Goal: Communication & Community: Answer question/provide support

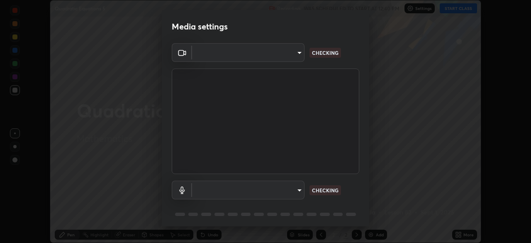
scroll to position [29, 0]
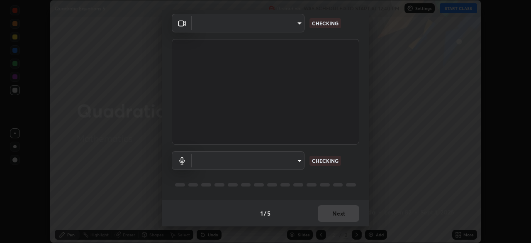
type input "91e77ac2d5f895b7de034188ea114b57184921d1251f25b945ead3daf74f7606"
click at [298, 161] on body "Erase all Quadratic Equations 5 Recording WAS SCHEDULED TO START AT 12:40 PM Se…" at bounding box center [265, 121] width 531 height 243
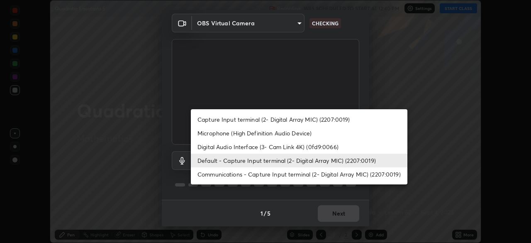
click at [259, 134] on li "Microphone (High Definition Audio Device)" at bounding box center [299, 133] width 217 height 14
type input "3dc2b739b9a9872d95faf776d80a23cbecc9636a74f078af5d0065b4f7b8c1a5"
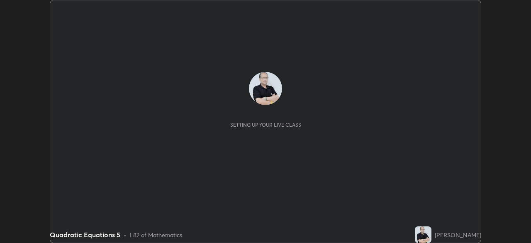
scroll to position [243, 531]
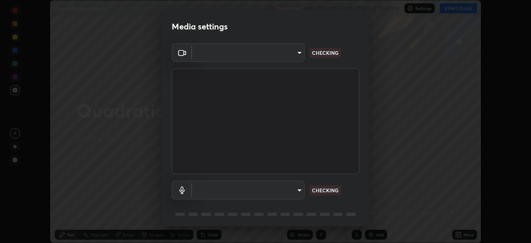
type input "91e77ac2d5f895b7de034188ea114b57184921d1251f25b945ead3daf74f7606"
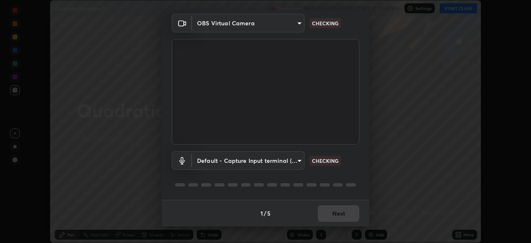
click at [297, 163] on body "Erase all Quadratic Equations 5 Recording WAS SCHEDULED TO START AT 12:40 PM Se…" at bounding box center [265, 121] width 531 height 243
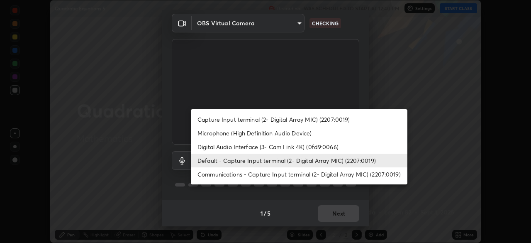
click at [249, 136] on li "Microphone (High Definition Audio Device)" at bounding box center [299, 133] width 217 height 14
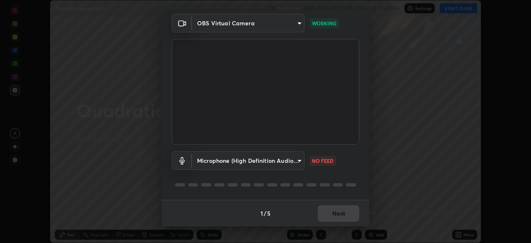
click at [297, 159] on body "Erase all Quadratic Equations 5 Recording WAS SCHEDULED TO START AT 12:40 PM Se…" at bounding box center [265, 121] width 531 height 243
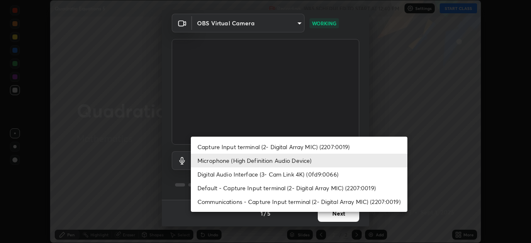
click at [239, 189] on li "Default - Capture Input terminal (2- Digital Array MIC) (2207:0019)" at bounding box center [299, 188] width 217 height 14
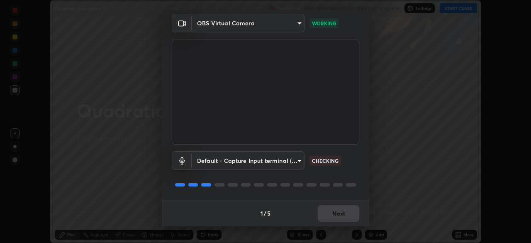
click at [335, 212] on div "1 / 5 Next" at bounding box center [265, 213] width 207 height 27
click at [297, 161] on body "Erase all Quadratic Equations 5 Recording WAS SCHEDULED TO START AT 12:40 PM Se…" at bounding box center [265, 121] width 531 height 243
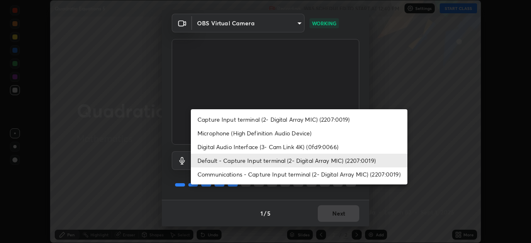
click at [258, 134] on li "Microphone (High Definition Audio Device)" at bounding box center [299, 133] width 217 height 14
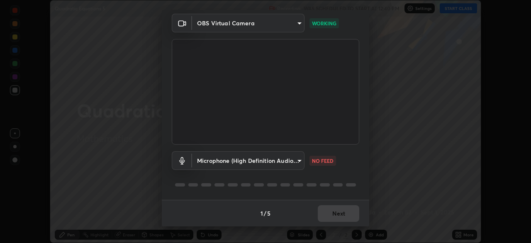
click at [297, 162] on body "Erase all Quadratic Equations 5 Recording WAS SCHEDULED TO START AT 12:40 PM Se…" at bounding box center [265, 121] width 531 height 243
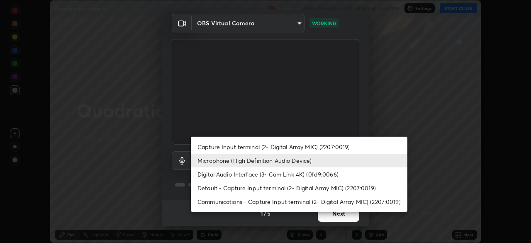
click at [242, 175] on li "Digital Audio Interface (3- Cam Link 4K) (0fd9:0066)" at bounding box center [299, 174] width 217 height 14
type input "401515b8dccf8d6bff1ab35579c9b6e5f6ef38b5619a4e6e398ecc8543a85d38"
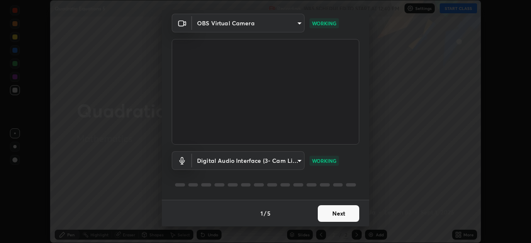
click at [338, 216] on button "Next" at bounding box center [338, 213] width 41 height 17
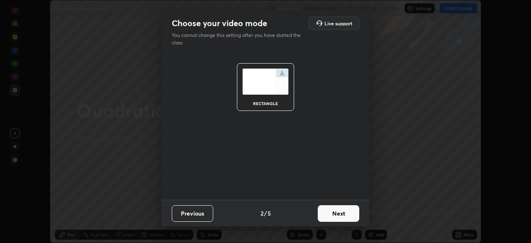
click at [346, 215] on button "Next" at bounding box center [338, 213] width 41 height 17
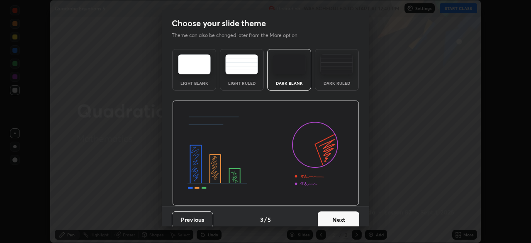
click at [349, 218] on button "Next" at bounding box center [338, 219] width 41 height 17
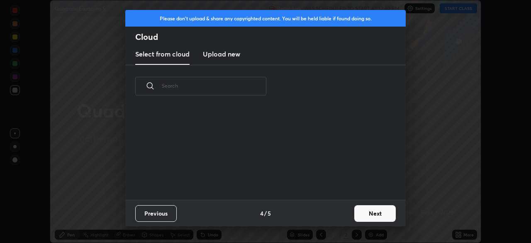
click at [373, 214] on button "Next" at bounding box center [374, 213] width 41 height 17
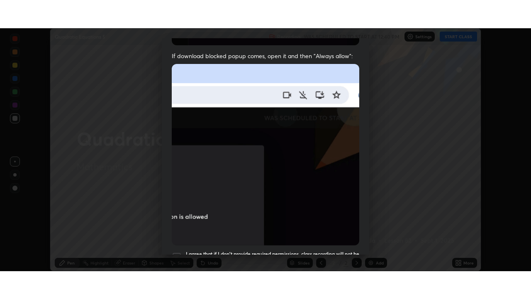
scroll to position [199, 0]
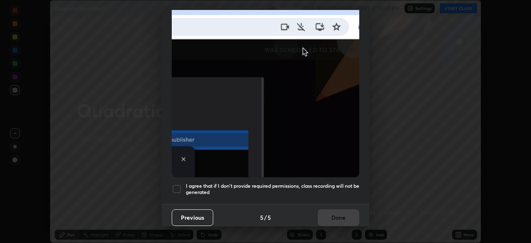
click at [176, 184] on div at bounding box center [177, 189] width 10 height 10
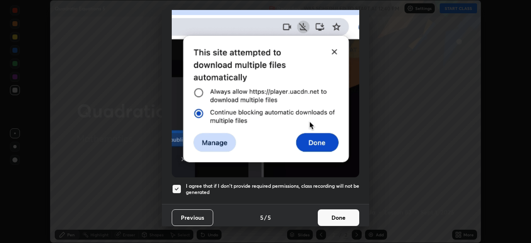
click at [335, 217] on button "Done" at bounding box center [338, 217] width 41 height 17
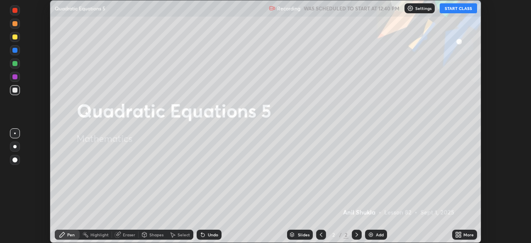
click at [449, 10] on button "START CLASS" at bounding box center [458, 8] width 37 height 10
click at [457, 233] on icon at bounding box center [457, 233] width 2 height 2
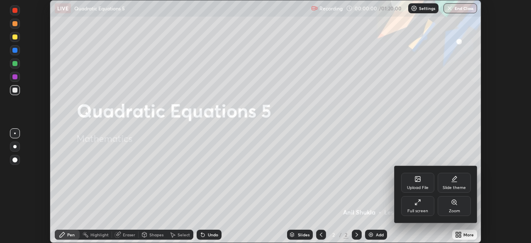
click at [416, 209] on div "Full screen" at bounding box center [417, 211] width 21 height 4
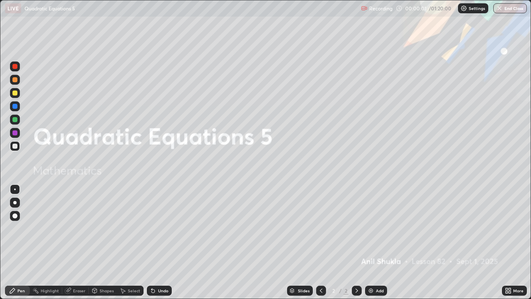
scroll to position [299, 531]
click at [17, 93] on div at bounding box center [14, 92] width 5 height 5
click at [16, 216] on div at bounding box center [14, 215] width 5 height 5
click at [357, 242] on icon at bounding box center [356, 290] width 7 height 7
click at [370, 242] on img at bounding box center [371, 290] width 7 height 7
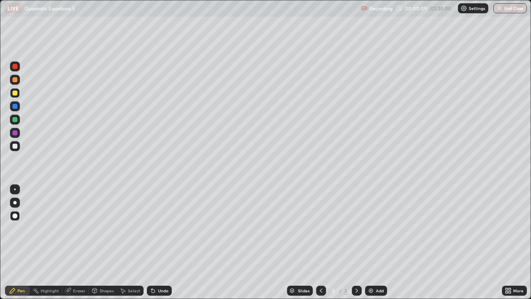
click at [17, 97] on div at bounding box center [15, 93] width 10 height 10
click at [159, 242] on div "Undo" at bounding box center [163, 290] width 10 height 4
click at [161, 242] on div "Undo" at bounding box center [159, 290] width 25 height 10
click at [162, 242] on div "Undo" at bounding box center [159, 290] width 25 height 10
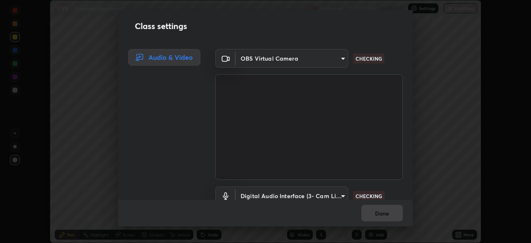
scroll to position [38, 0]
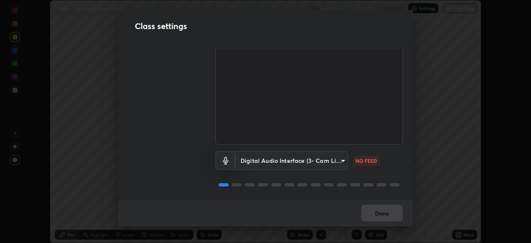
click at [341, 158] on body "Erase all LIVE Quadratic Equations 5 Recording 00:03:13 / 01:20:00 Settings End…" at bounding box center [265, 121] width 531 height 243
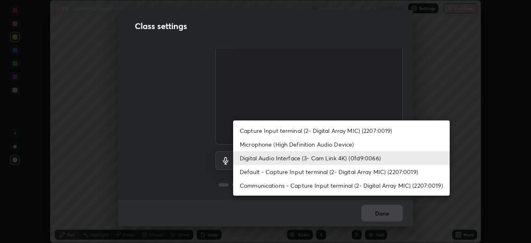
click at [290, 144] on li "Microphone (High Definition Audio Device)" at bounding box center [341, 144] width 217 height 14
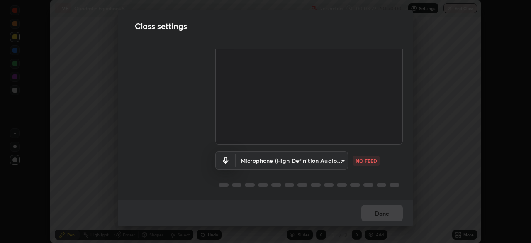
click at [339, 159] on body "Erase all LIVE Quadratic Equations 5 Recording 00:03:22 / 01:20:00 Settings End…" at bounding box center [265, 121] width 531 height 243
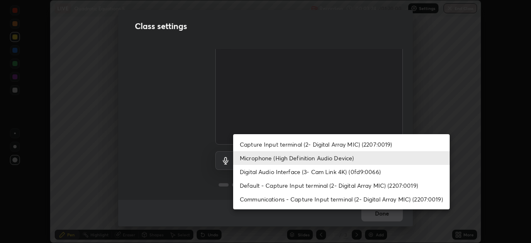
click at [290, 200] on li "Communications - Capture Input terminal (2- Digital Array MIC) (2207:0019)" at bounding box center [341, 199] width 217 height 14
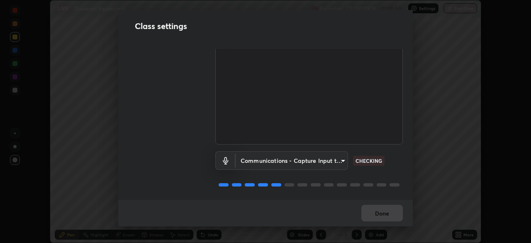
click at [339, 158] on body "Erase all LIVE Quadratic Equations 5 Recording 00:03:26 / 01:20:00 Settings End…" at bounding box center [265, 121] width 531 height 243
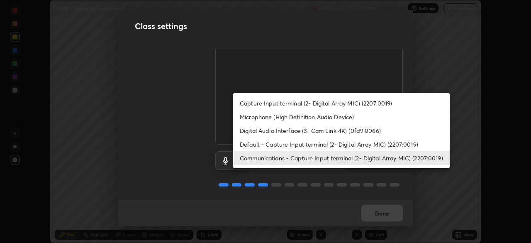
click at [278, 146] on li "Default - Capture Input terminal (2- Digital Array MIC) (2207:0019)" at bounding box center [341, 144] width 217 height 14
type input "default"
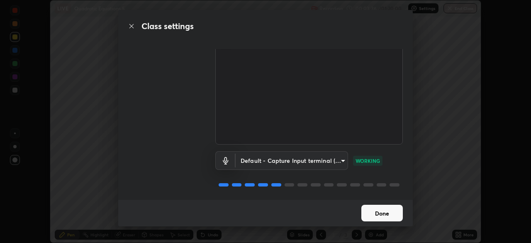
click at [382, 212] on button "Done" at bounding box center [381, 213] width 41 height 17
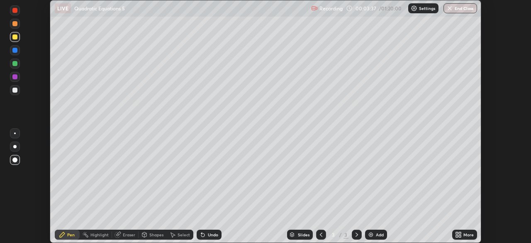
click at [457, 233] on icon at bounding box center [457, 233] width 2 height 2
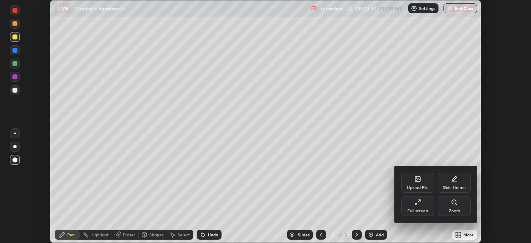
click at [417, 209] on div "Full screen" at bounding box center [417, 211] width 21 height 4
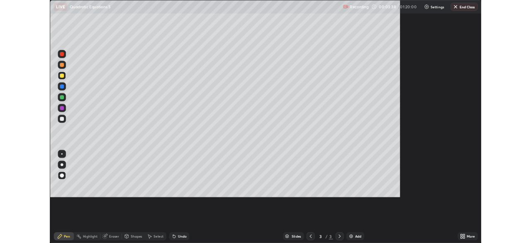
scroll to position [299, 531]
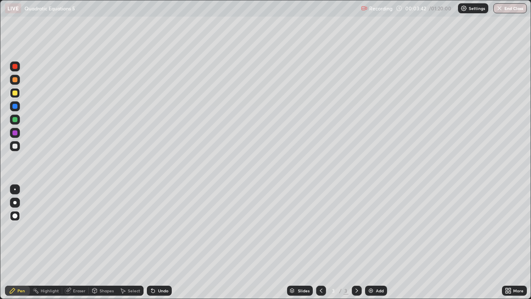
click at [16, 94] on div at bounding box center [14, 92] width 5 height 5
click at [162, 242] on div "Undo" at bounding box center [163, 290] width 10 height 4
click at [15, 146] on div at bounding box center [14, 146] width 5 height 5
click at [16, 147] on div at bounding box center [14, 146] width 5 height 5
click at [14, 203] on div at bounding box center [14, 202] width 3 height 3
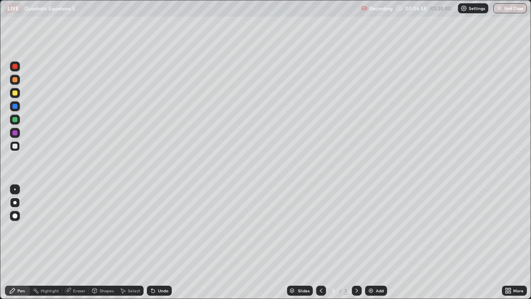
click at [15, 134] on div at bounding box center [14, 132] width 5 height 5
click at [16, 121] on div at bounding box center [14, 119] width 5 height 5
click at [17, 145] on div at bounding box center [14, 146] width 5 height 5
click at [15, 76] on div at bounding box center [15, 80] width 10 height 10
click at [15, 66] on div at bounding box center [14, 66] width 5 height 5
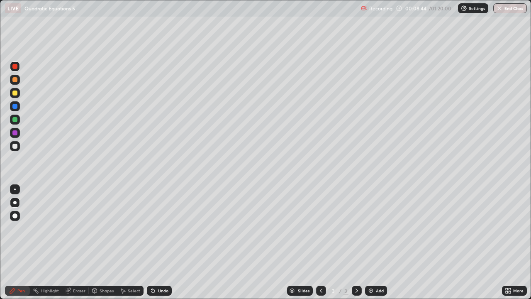
click at [161, 242] on div "Undo" at bounding box center [159, 290] width 25 height 10
click at [80, 242] on div "Eraser" at bounding box center [79, 290] width 12 height 4
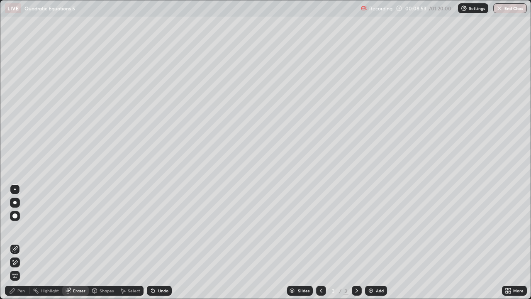
click at [20, 242] on div "Pen" at bounding box center [20, 290] width 7 height 4
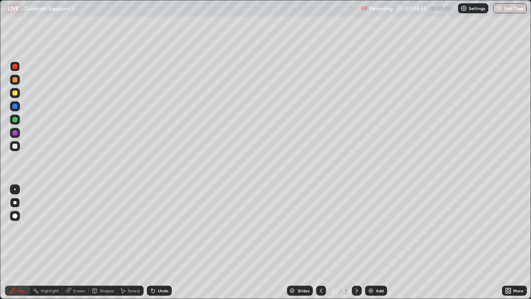
click at [14, 132] on div at bounding box center [14, 132] width 5 height 5
click at [74, 242] on div "Eraser" at bounding box center [79, 290] width 12 height 4
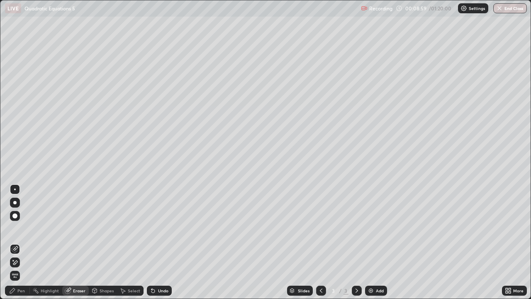
click at [21, 242] on div "Pen" at bounding box center [17, 290] width 25 height 10
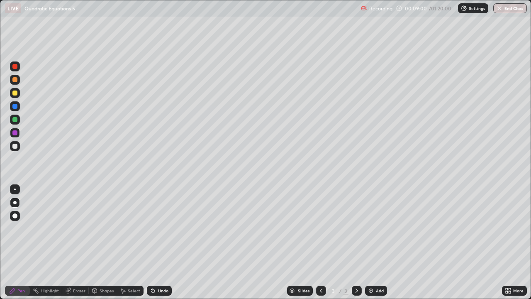
click at [17, 67] on div at bounding box center [14, 66] width 5 height 5
click at [15, 68] on div at bounding box center [14, 66] width 5 height 5
click at [15, 121] on div at bounding box center [14, 119] width 5 height 5
click at [189, 242] on div "Slides 3 / 3 Add" at bounding box center [337, 290] width 330 height 17
click at [231, 242] on div "Slides 3 / 3 Add" at bounding box center [337, 290] width 330 height 17
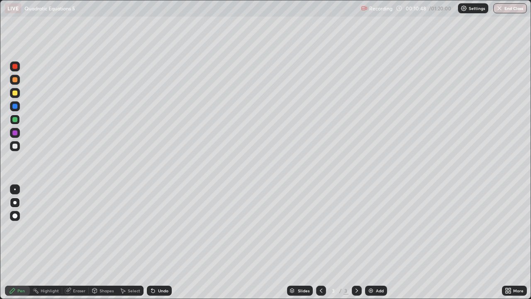
click at [15, 93] on div at bounding box center [14, 92] width 5 height 5
click at [14, 202] on div at bounding box center [14, 202] width 3 height 3
click at [356, 242] on icon at bounding box center [356, 290] width 7 height 7
click at [374, 242] on div "Add" at bounding box center [376, 290] width 22 height 10
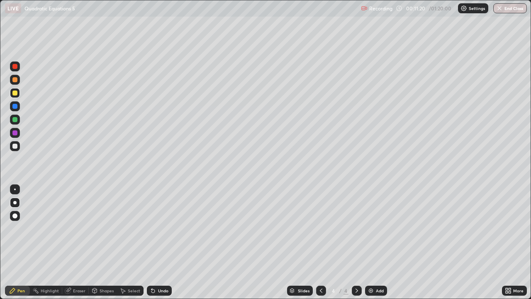
click at [320, 242] on icon at bounding box center [321, 290] width 7 height 7
click at [356, 242] on icon at bounding box center [356, 290] width 7 height 7
click at [161, 242] on div "Undo" at bounding box center [163, 290] width 10 height 4
click at [159, 242] on div "Undo" at bounding box center [163, 290] width 10 height 4
click at [76, 242] on div "Eraser" at bounding box center [79, 290] width 12 height 4
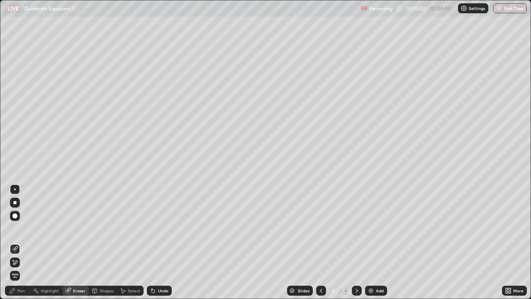
click at [19, 242] on div "Pen" at bounding box center [20, 290] width 7 height 4
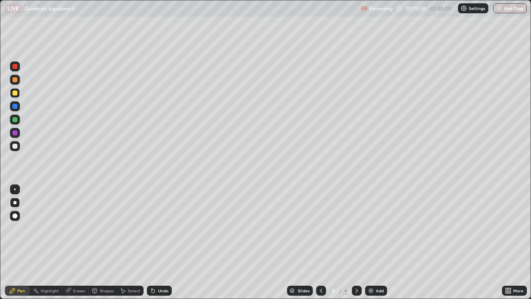
click at [14, 146] on div at bounding box center [14, 146] width 5 height 5
click at [15, 67] on div at bounding box center [14, 66] width 5 height 5
click at [15, 146] on div at bounding box center [14, 146] width 5 height 5
click at [14, 121] on div at bounding box center [14, 119] width 5 height 5
click at [16, 146] on div at bounding box center [14, 146] width 5 height 5
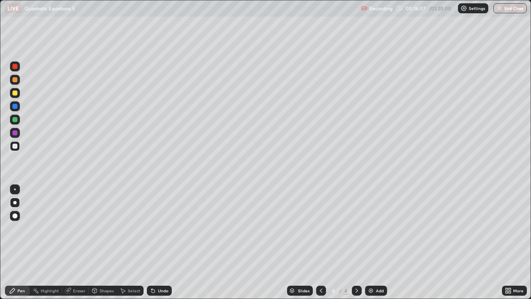
click at [16, 132] on div at bounding box center [14, 132] width 5 height 5
click at [133, 242] on div "Select" at bounding box center [134, 290] width 12 height 4
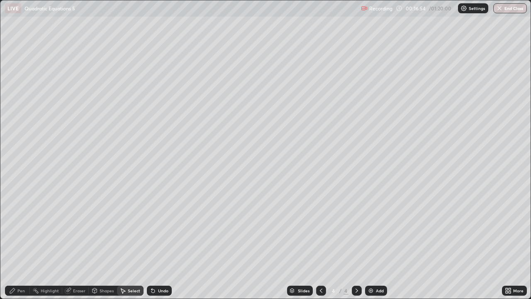
click at [76, 242] on div "Eraser" at bounding box center [79, 290] width 12 height 4
click at [18, 242] on div "Pen" at bounding box center [20, 290] width 7 height 4
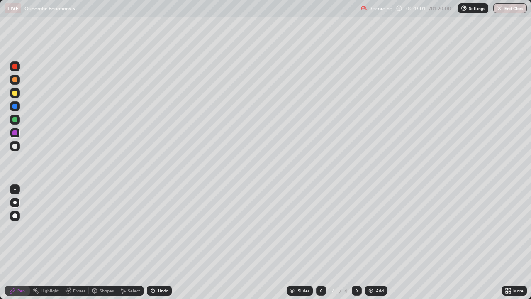
click at [15, 146] on div at bounding box center [14, 146] width 5 height 5
click at [79, 242] on div "Eraser" at bounding box center [79, 290] width 12 height 4
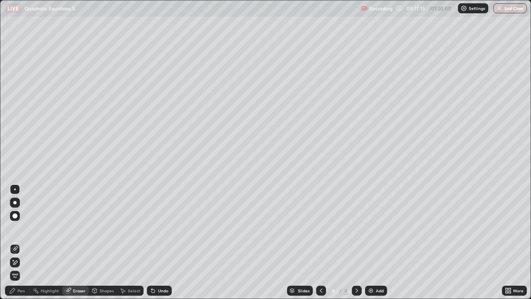
click at [19, 242] on div "Pen" at bounding box center [17, 290] width 25 height 10
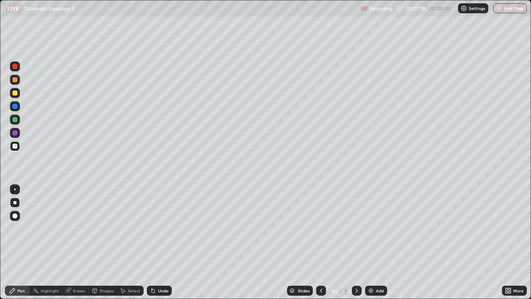
click at [72, 242] on div "Eraser" at bounding box center [75, 290] width 27 height 10
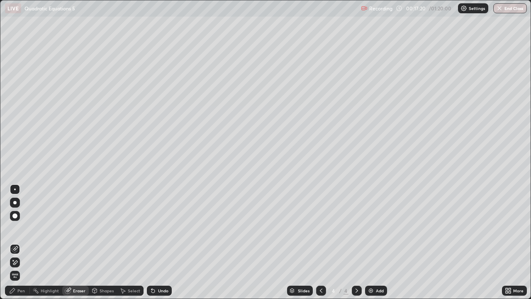
click at [20, 242] on div "Pen" at bounding box center [20, 290] width 7 height 4
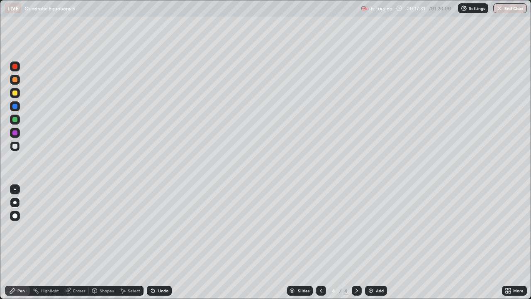
click at [76, 242] on div "Eraser" at bounding box center [79, 290] width 12 height 4
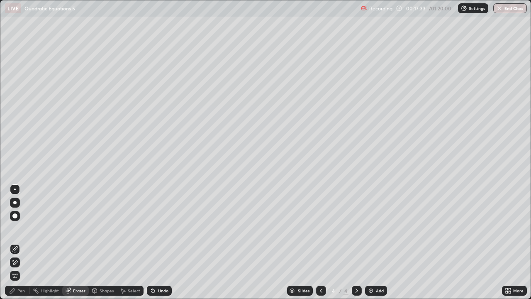
click at [23, 242] on div "Pen" at bounding box center [20, 290] width 7 height 4
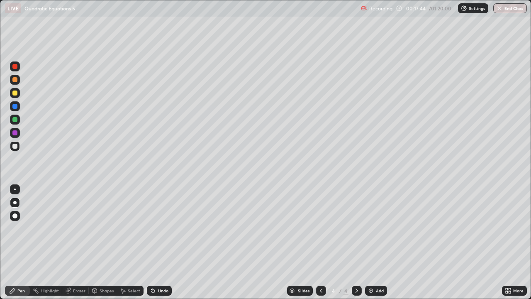
click at [79, 242] on div "Eraser" at bounding box center [79, 290] width 12 height 4
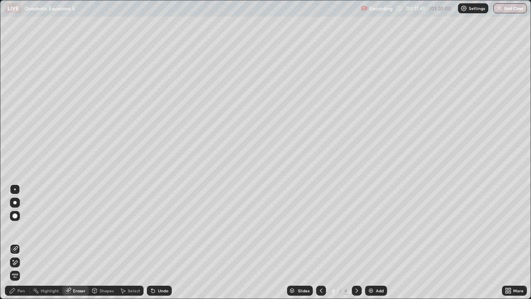
click at [22, 242] on div "Pen" at bounding box center [20, 290] width 7 height 4
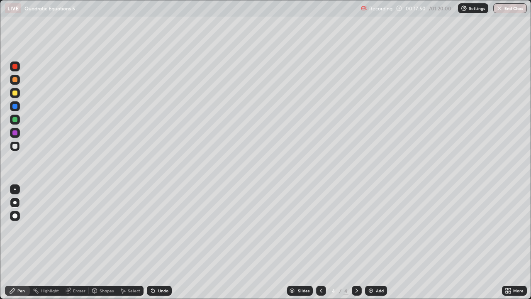
click at [79, 242] on div "Eraser" at bounding box center [79, 290] width 12 height 4
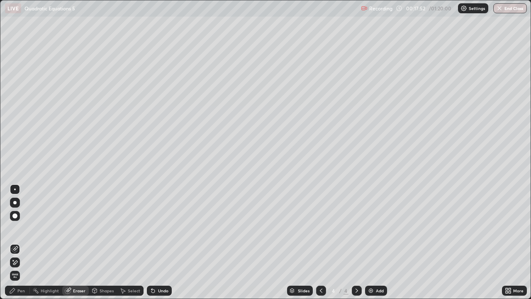
click at [19, 242] on div "Pen" at bounding box center [20, 290] width 7 height 4
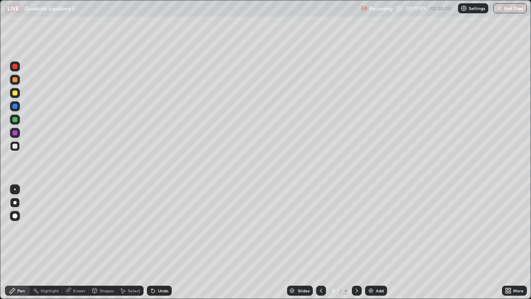
click at [15, 66] on div at bounding box center [14, 66] width 5 height 5
click at [79, 242] on div "Eraser" at bounding box center [79, 290] width 12 height 4
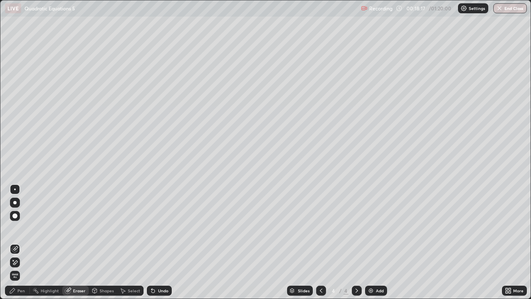
click at [16, 242] on div "Pen" at bounding box center [17, 290] width 25 height 10
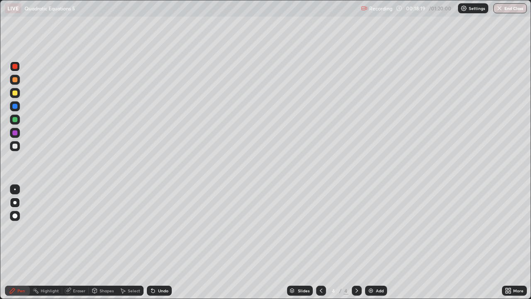
click at [16, 94] on div at bounding box center [14, 92] width 5 height 5
click at [15, 148] on div at bounding box center [14, 146] width 5 height 5
click at [15, 146] on div at bounding box center [14, 146] width 5 height 5
click at [19, 68] on div at bounding box center [15, 66] width 10 height 10
click at [15, 93] on div at bounding box center [14, 92] width 5 height 5
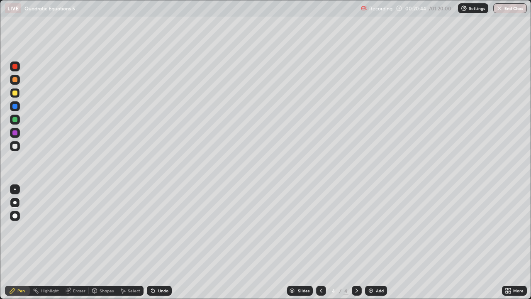
click at [15, 202] on div at bounding box center [14, 202] width 3 height 3
click at [129, 242] on div "Select" at bounding box center [134, 290] width 12 height 4
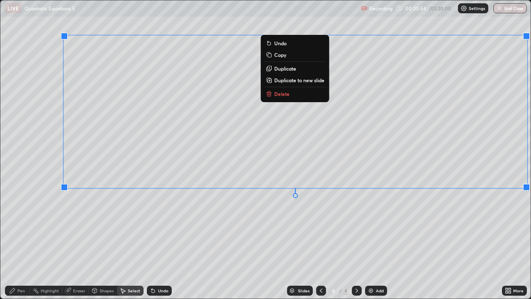
click at [304, 83] on p "Duplicate to new slide" at bounding box center [299, 80] width 50 height 7
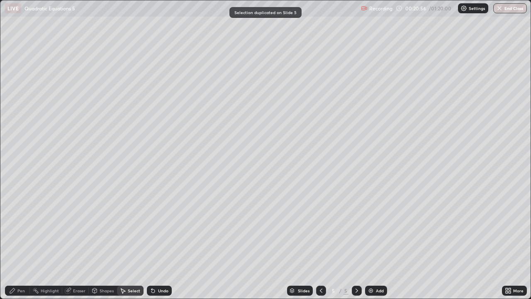
click at [71, 242] on icon at bounding box center [68, 290] width 7 height 7
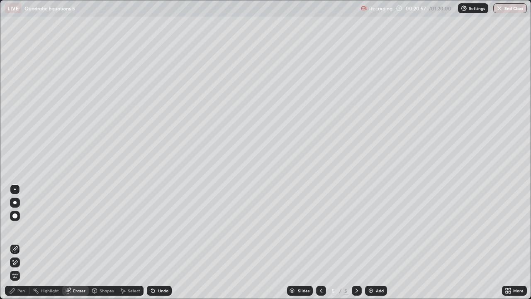
click at [23, 242] on div "Pen" at bounding box center [20, 290] width 7 height 4
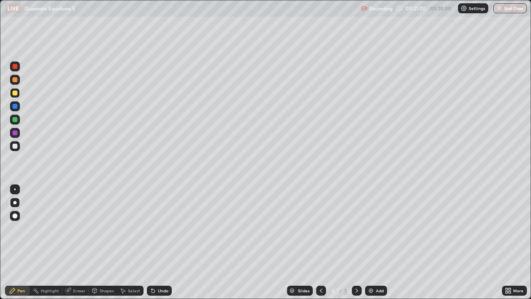
click at [71, 242] on div "Eraser" at bounding box center [75, 290] width 27 height 10
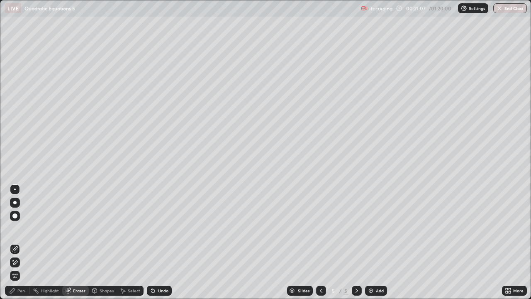
click at [21, 242] on div "Pen" at bounding box center [20, 290] width 7 height 4
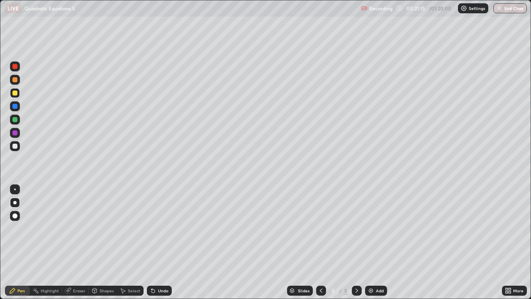
click at [161, 242] on div "Undo" at bounding box center [163, 290] width 10 height 4
click at [79, 242] on div "Eraser" at bounding box center [79, 290] width 12 height 4
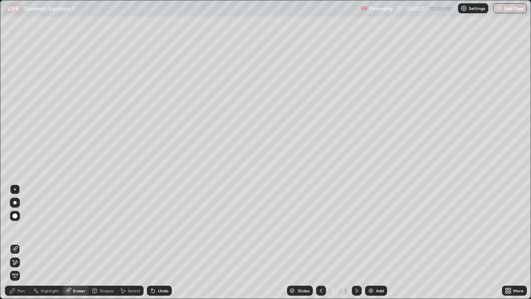
click at [21, 242] on div "Pen" at bounding box center [20, 290] width 7 height 4
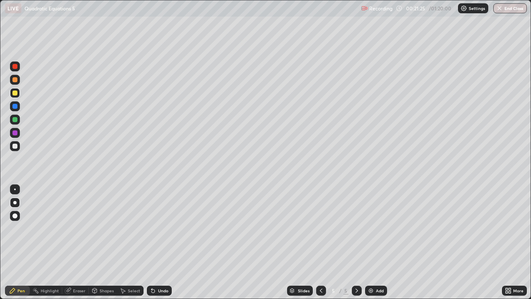
click at [102, 242] on div "Shapes" at bounding box center [107, 290] width 14 height 4
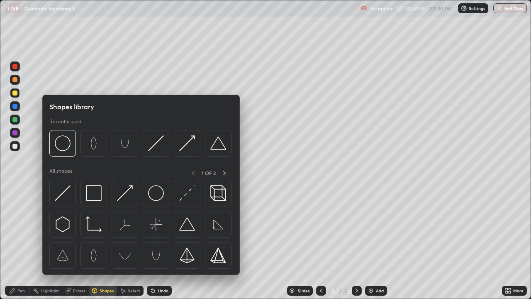
click at [78, 242] on div "Eraser" at bounding box center [79, 290] width 12 height 4
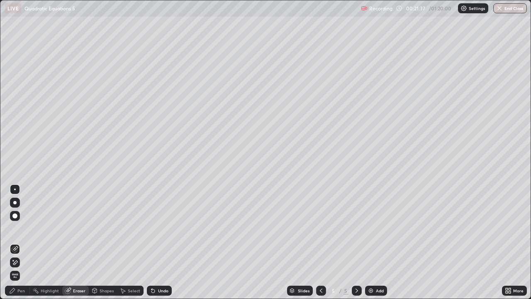
click at [21, 242] on div "Pen" at bounding box center [20, 290] width 7 height 4
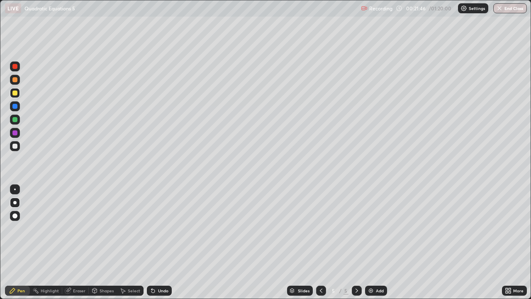
click at [158, 242] on div "Undo" at bounding box center [163, 290] width 10 height 4
click at [321, 242] on icon at bounding box center [321, 290] width 7 height 7
click at [158, 242] on div "Undo" at bounding box center [163, 290] width 10 height 4
click at [357, 242] on icon at bounding box center [356, 290] width 7 height 7
click at [79, 242] on div "Eraser" at bounding box center [79, 290] width 12 height 4
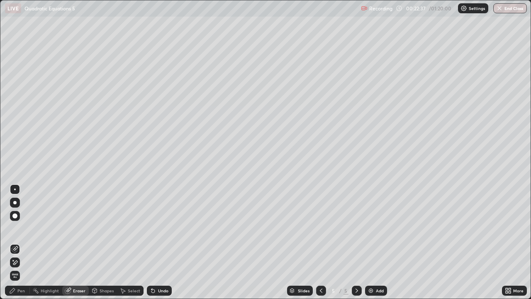
click at [20, 242] on div "Pen" at bounding box center [20, 290] width 7 height 4
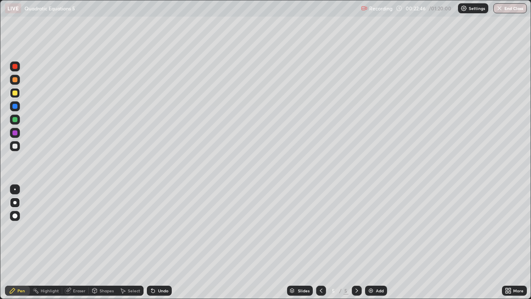
click at [77, 242] on div "Eraser" at bounding box center [79, 290] width 12 height 4
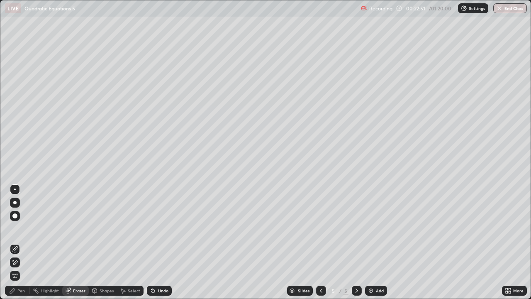
click at [16, 242] on div "Pen" at bounding box center [17, 290] width 25 height 10
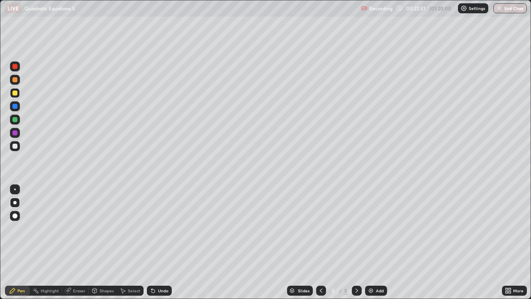
click at [15, 147] on div at bounding box center [14, 146] width 5 height 5
click at [14, 95] on div at bounding box center [14, 92] width 5 height 5
click at [15, 145] on div at bounding box center [14, 146] width 5 height 5
click at [162, 242] on div "Undo" at bounding box center [163, 290] width 10 height 4
click at [163, 242] on div "Undo" at bounding box center [163, 290] width 10 height 4
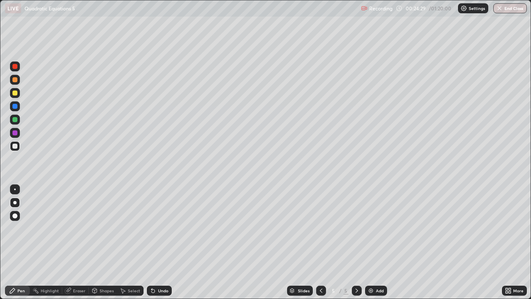
click at [163, 242] on div "Undo" at bounding box center [163, 290] width 10 height 4
click at [162, 242] on div "Undo" at bounding box center [163, 290] width 10 height 4
click at [161, 242] on div "Undo" at bounding box center [163, 290] width 10 height 4
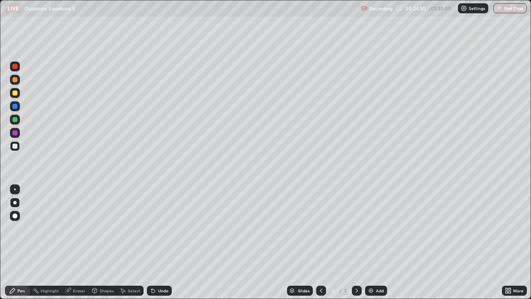
click at [161, 242] on div "Undo" at bounding box center [163, 290] width 10 height 4
click at [160, 242] on div "Undo" at bounding box center [163, 290] width 10 height 4
click at [159, 242] on div "Undo" at bounding box center [163, 290] width 10 height 4
click at [158, 242] on div "Undo" at bounding box center [163, 290] width 10 height 4
click at [15, 134] on div at bounding box center [14, 132] width 5 height 5
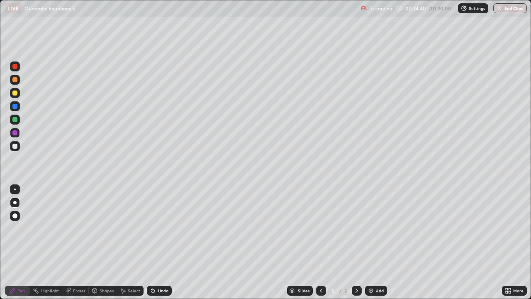
click at [15, 147] on div at bounding box center [14, 146] width 5 height 5
click at [163, 242] on div "Undo" at bounding box center [163, 290] width 10 height 4
click at [162, 242] on div "Undo" at bounding box center [163, 290] width 10 height 4
click at [168, 242] on div "Undo" at bounding box center [159, 290] width 25 height 10
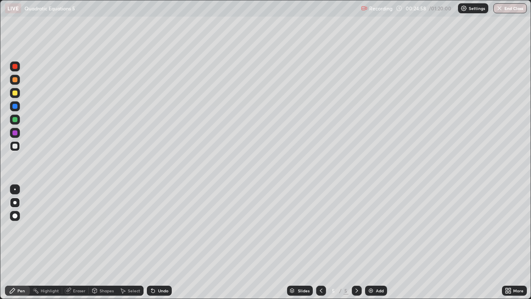
click at [168, 242] on div "Undo" at bounding box center [158, 290] width 28 height 17
click at [160, 242] on div "Undo" at bounding box center [163, 290] width 10 height 4
click at [161, 242] on div "Undo" at bounding box center [163, 290] width 10 height 4
click at [162, 242] on div "Undo" at bounding box center [163, 290] width 10 height 4
click at [17, 92] on div at bounding box center [14, 92] width 5 height 5
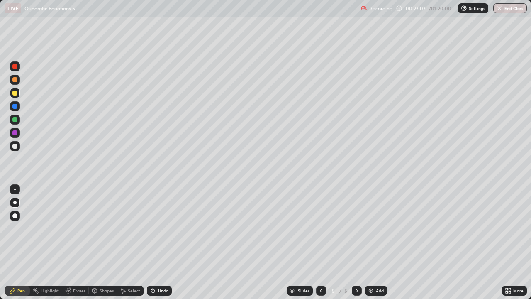
click at [356, 242] on icon at bounding box center [356, 290] width 7 height 7
click at [377, 242] on div "Add" at bounding box center [380, 290] width 8 height 4
click at [15, 146] on div at bounding box center [14, 146] width 5 height 5
click at [12, 147] on div at bounding box center [14, 146] width 5 height 5
click at [15, 134] on div at bounding box center [14, 132] width 5 height 5
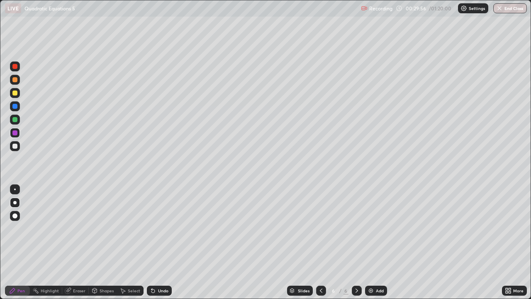
click at [15, 134] on div at bounding box center [14, 132] width 5 height 5
click at [17, 148] on div at bounding box center [14, 146] width 5 height 5
click at [19, 68] on div at bounding box center [15, 66] width 10 height 10
click at [16, 93] on div at bounding box center [14, 92] width 5 height 5
click at [13, 68] on div at bounding box center [14, 66] width 5 height 5
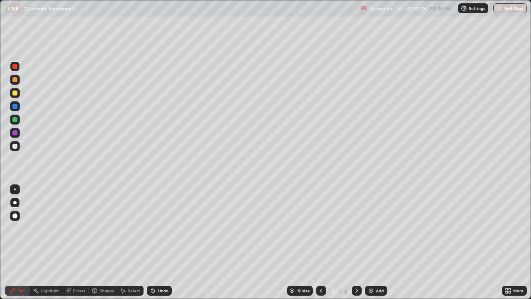
click at [161, 242] on div "Undo" at bounding box center [163, 290] width 10 height 4
click at [15, 94] on div at bounding box center [14, 92] width 5 height 5
click at [16, 202] on div at bounding box center [14, 202] width 3 height 3
click at [355, 242] on icon at bounding box center [356, 290] width 7 height 7
click at [377, 242] on div "Add" at bounding box center [380, 290] width 8 height 4
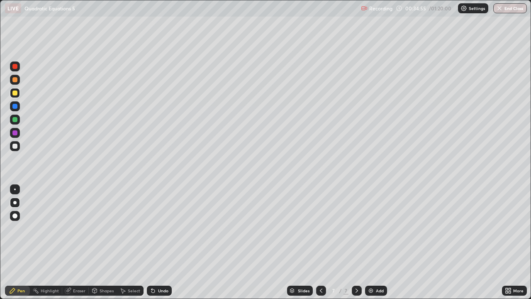
click at [15, 95] on div at bounding box center [14, 92] width 5 height 5
click at [15, 146] on div at bounding box center [14, 146] width 5 height 5
click at [17, 134] on div at bounding box center [14, 132] width 5 height 5
click at [16, 121] on div at bounding box center [14, 119] width 5 height 5
click at [15, 147] on div at bounding box center [14, 146] width 5 height 5
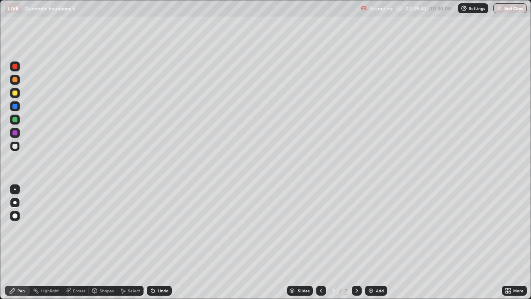
click at [101, 242] on div "Shapes" at bounding box center [107, 290] width 14 height 4
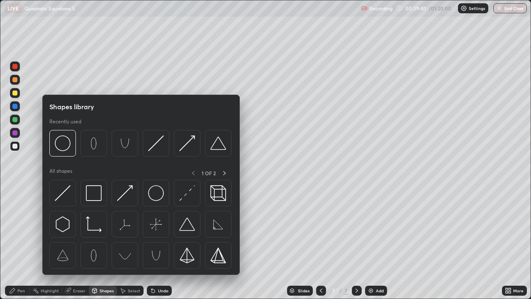
click at [79, 242] on div "Eraser" at bounding box center [79, 290] width 12 height 4
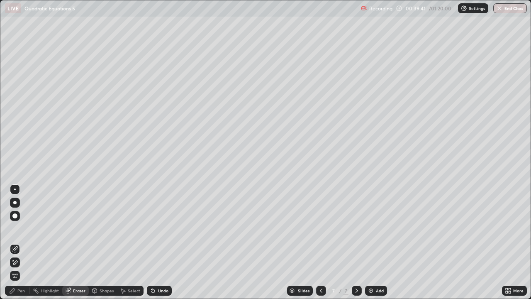
click at [25, 242] on div "Pen" at bounding box center [17, 290] width 25 height 10
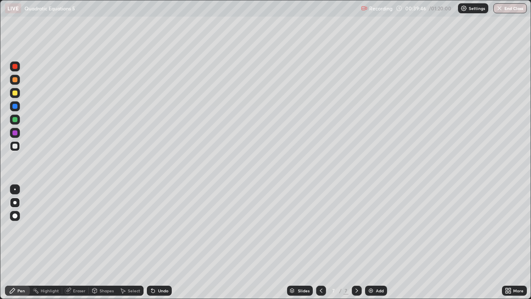
click at [15, 95] on div at bounding box center [14, 92] width 5 height 5
click at [356, 242] on icon at bounding box center [356, 290] width 7 height 7
click at [376, 242] on div "Add" at bounding box center [380, 290] width 8 height 4
click at [13, 95] on div at bounding box center [14, 92] width 5 height 5
click at [14, 94] on div at bounding box center [14, 92] width 5 height 5
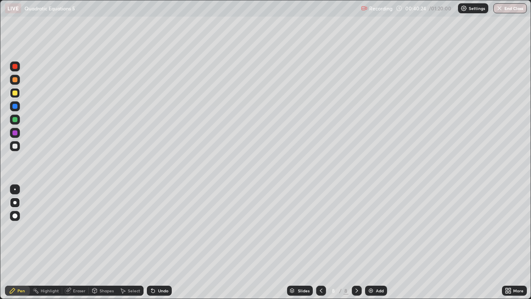
click at [320, 242] on icon at bounding box center [321, 290] width 7 height 7
click at [356, 242] on icon at bounding box center [356, 290] width 7 height 7
click at [15, 92] on div at bounding box center [14, 92] width 5 height 5
click at [15, 146] on div at bounding box center [14, 146] width 5 height 5
click at [81, 242] on div "Eraser" at bounding box center [79, 290] width 12 height 4
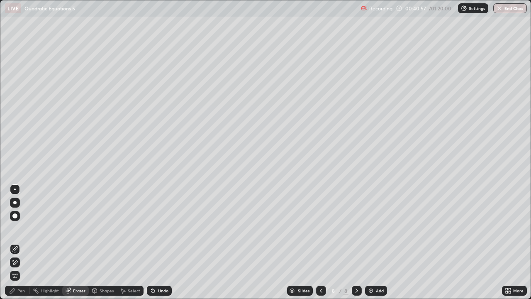
click at [14, 242] on icon at bounding box center [12, 290] width 5 height 5
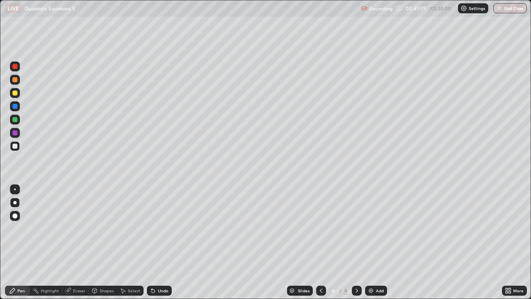
click at [18, 96] on div at bounding box center [15, 93] width 10 height 10
click at [15, 146] on div at bounding box center [14, 146] width 5 height 5
click at [160, 242] on div "Undo" at bounding box center [163, 290] width 10 height 4
click at [16, 135] on div at bounding box center [14, 132] width 5 height 5
click at [15, 123] on div at bounding box center [15, 119] width 10 height 10
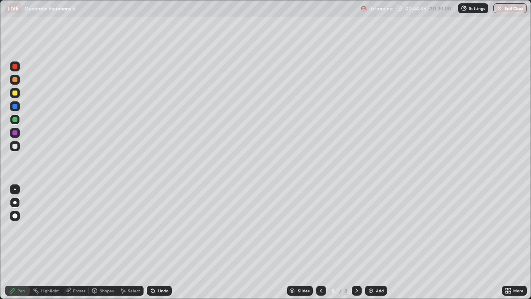
click at [14, 146] on div at bounding box center [14, 146] width 5 height 5
click at [15, 146] on div at bounding box center [14, 146] width 5 height 5
click at [15, 133] on div at bounding box center [14, 132] width 5 height 5
click at [14, 120] on div at bounding box center [14, 119] width 5 height 5
click at [15, 147] on div at bounding box center [14, 146] width 5 height 5
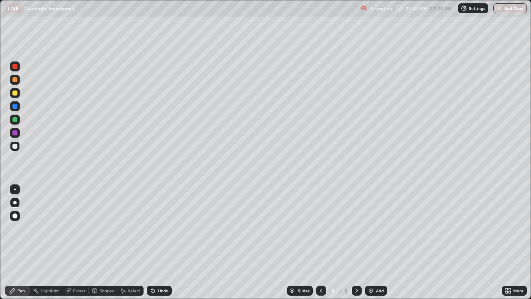
click at [15, 93] on div at bounding box center [14, 92] width 5 height 5
click at [14, 202] on div at bounding box center [14, 202] width 3 height 3
click at [15, 96] on div at bounding box center [15, 93] width 10 height 10
click at [356, 242] on icon at bounding box center [356, 290] width 7 height 7
click at [377, 242] on div "Add" at bounding box center [376, 290] width 22 height 10
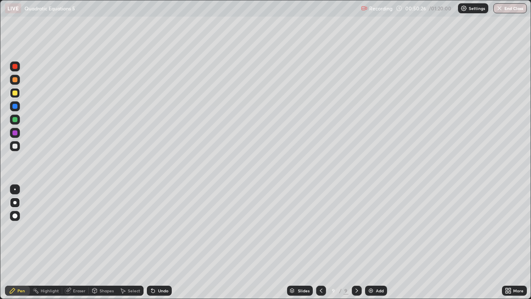
click at [17, 95] on div at bounding box center [15, 93] width 10 height 10
click at [161, 242] on div "Undo" at bounding box center [163, 290] width 10 height 4
click at [320, 242] on icon at bounding box center [321, 290] width 7 height 7
click at [321, 242] on icon at bounding box center [321, 290] width 7 height 7
click at [352, 242] on div at bounding box center [357, 290] width 10 height 10
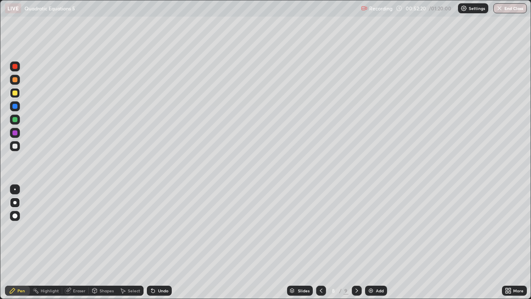
click at [356, 242] on icon at bounding box center [356, 290] width 7 height 7
click at [15, 147] on div at bounding box center [14, 146] width 5 height 5
click at [162, 242] on div "Undo" at bounding box center [163, 290] width 10 height 4
click at [161, 242] on div "Undo" at bounding box center [163, 290] width 10 height 4
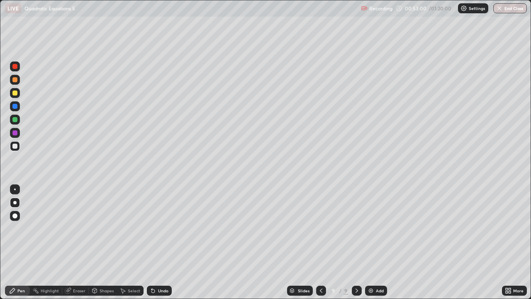
click at [162, 242] on div "Undo" at bounding box center [163, 290] width 10 height 4
click at [12, 134] on div at bounding box center [15, 133] width 10 height 10
click at [158, 242] on div "Undo" at bounding box center [163, 290] width 10 height 4
click at [159, 242] on div "Undo" at bounding box center [163, 290] width 10 height 4
click at [160, 242] on div "Undo" at bounding box center [163, 290] width 10 height 4
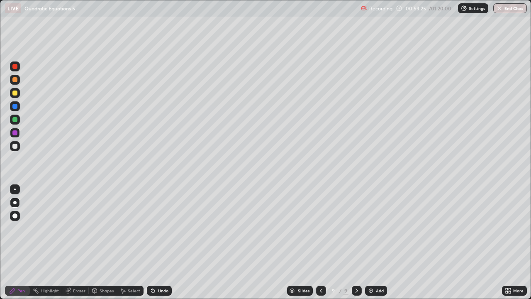
click at [160, 242] on div "Undo" at bounding box center [163, 290] width 10 height 4
click at [161, 242] on div "Undo" at bounding box center [163, 290] width 10 height 4
click at [160, 242] on div "Undo" at bounding box center [163, 290] width 10 height 4
click at [161, 242] on div "Undo" at bounding box center [163, 290] width 10 height 4
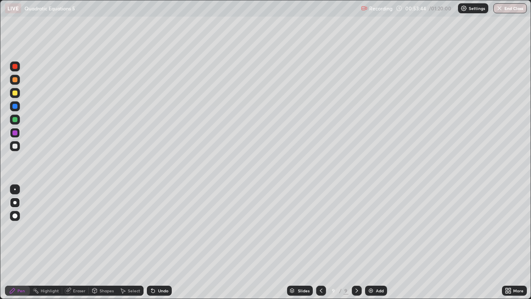
click at [13, 134] on div at bounding box center [14, 132] width 5 height 5
click at [13, 122] on div at bounding box center [15, 119] width 10 height 10
click at [77, 242] on div "Eraser" at bounding box center [79, 290] width 12 height 4
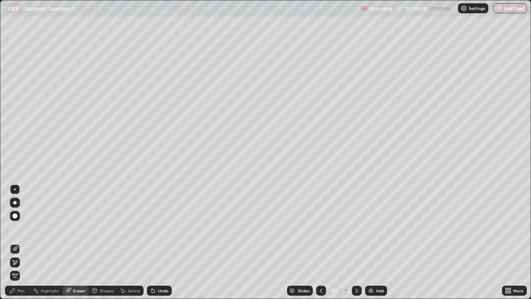
click at [20, 242] on div "Pen" at bounding box center [20, 290] width 7 height 4
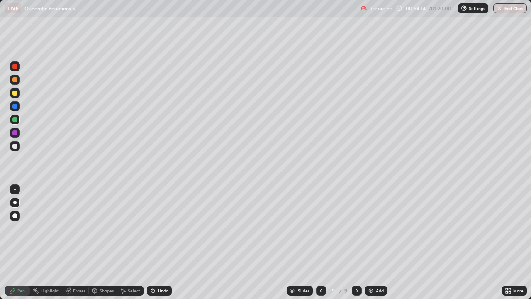
click at [14, 134] on div at bounding box center [14, 132] width 5 height 5
click at [14, 147] on div at bounding box center [14, 146] width 5 height 5
click at [15, 124] on div at bounding box center [15, 119] width 10 height 10
click at [161, 242] on div "Undo" at bounding box center [163, 290] width 10 height 4
click at [12, 148] on div at bounding box center [15, 146] width 10 height 10
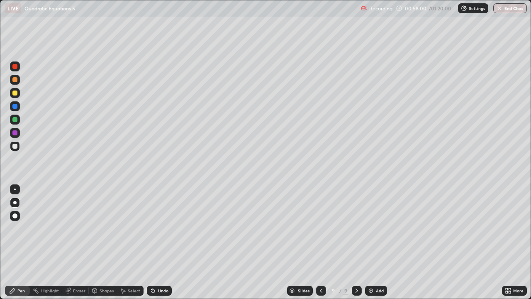
click at [14, 93] on div at bounding box center [14, 92] width 5 height 5
click at [13, 91] on div at bounding box center [14, 92] width 5 height 5
click at [356, 242] on icon at bounding box center [356, 290] width 7 height 7
click at [380, 242] on div "Add" at bounding box center [380, 290] width 8 height 4
click at [77, 242] on div "Eraser" at bounding box center [79, 290] width 12 height 4
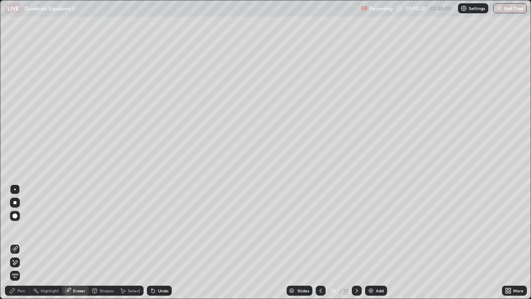
click at [20, 242] on div "Pen" at bounding box center [20, 290] width 7 height 4
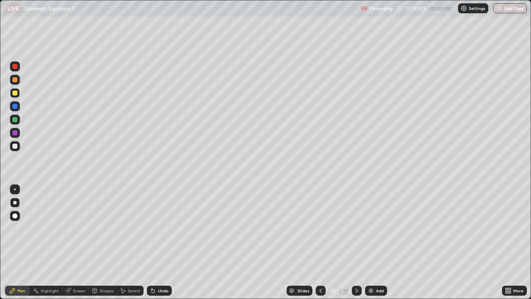
click at [160, 242] on div "Undo" at bounding box center [163, 290] width 10 height 4
click at [162, 242] on div "Undo" at bounding box center [159, 290] width 25 height 10
click at [161, 242] on div "Undo" at bounding box center [163, 290] width 10 height 4
click at [163, 242] on div "Undo" at bounding box center [163, 290] width 10 height 4
click at [16, 148] on div at bounding box center [14, 146] width 5 height 5
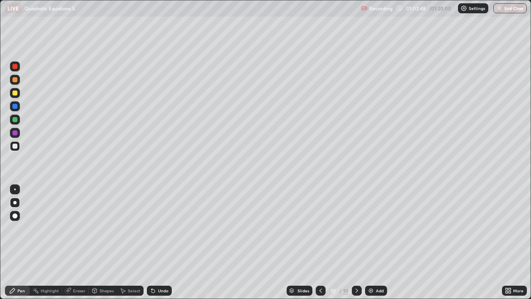
click at [161, 242] on div "Undo" at bounding box center [163, 290] width 10 height 4
click at [162, 242] on div "Undo" at bounding box center [159, 290] width 25 height 10
click at [163, 242] on div "Undo" at bounding box center [163, 290] width 10 height 4
click at [16, 67] on div at bounding box center [14, 66] width 5 height 5
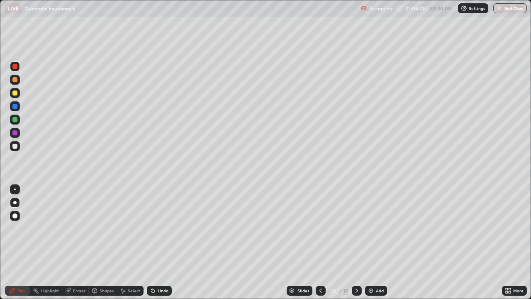
click at [13, 146] on div at bounding box center [14, 146] width 5 height 5
click at [15, 119] on div at bounding box center [14, 119] width 5 height 5
click at [16, 68] on div at bounding box center [14, 66] width 5 height 5
click at [13, 119] on div at bounding box center [14, 119] width 5 height 5
click at [15, 110] on div at bounding box center [15, 106] width 10 height 10
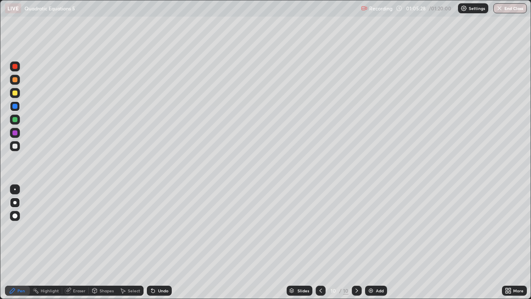
click at [16, 147] on div at bounding box center [14, 146] width 5 height 5
click at [19, 123] on div at bounding box center [15, 119] width 10 height 10
click at [15, 146] on div at bounding box center [14, 146] width 5 height 5
click at [72, 242] on div "Eraser" at bounding box center [75, 290] width 27 height 10
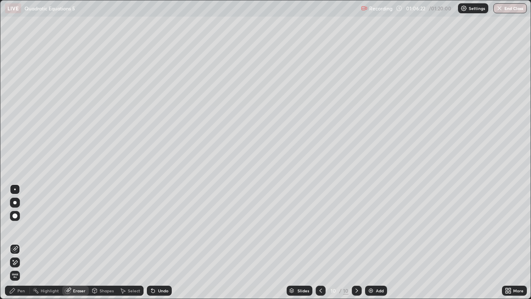
click at [17, 242] on div "Pen" at bounding box center [20, 290] width 7 height 4
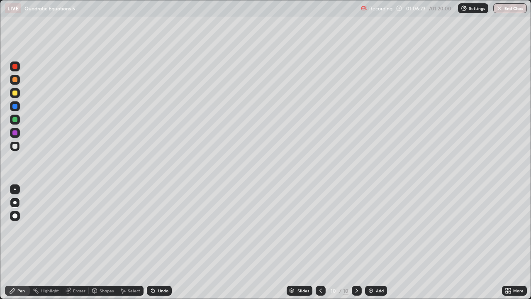
click at [15, 134] on div at bounding box center [14, 132] width 5 height 5
click at [161, 242] on div "Undo" at bounding box center [163, 290] width 10 height 4
click at [162, 242] on div "Undo" at bounding box center [163, 290] width 10 height 4
click at [163, 242] on div "Undo" at bounding box center [163, 290] width 10 height 4
click at [84, 242] on div "Eraser" at bounding box center [79, 290] width 12 height 4
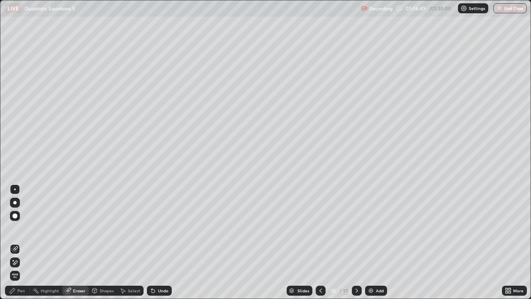
click at [21, 242] on div "Pen" at bounding box center [20, 290] width 7 height 4
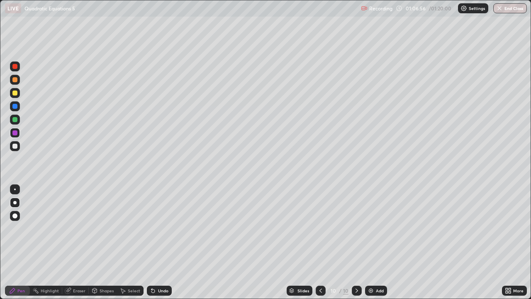
click at [78, 242] on div "Eraser" at bounding box center [79, 290] width 12 height 4
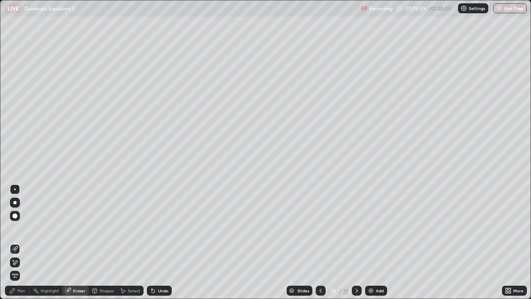
click at [19, 242] on div "Pen" at bounding box center [20, 290] width 7 height 4
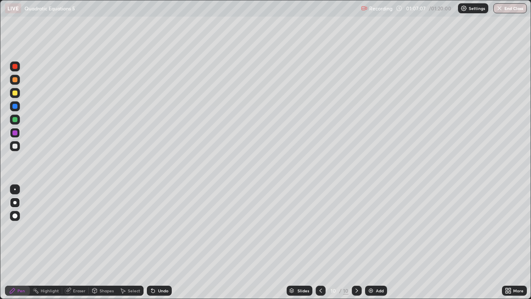
click at [15, 146] on div at bounding box center [14, 146] width 5 height 5
click at [78, 242] on div "Eraser" at bounding box center [79, 290] width 12 height 4
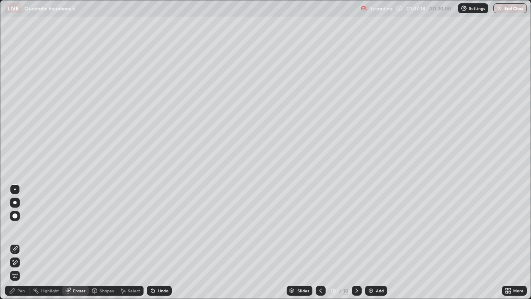
click at [18, 242] on div "Pen" at bounding box center [20, 290] width 7 height 4
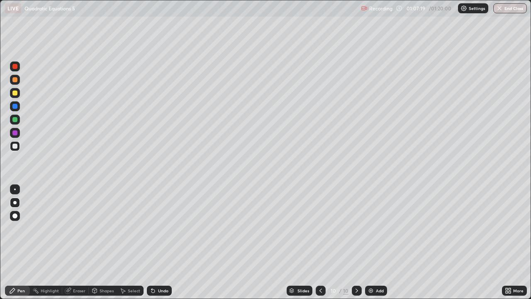
click at [16, 96] on div at bounding box center [15, 93] width 10 height 10
click at [79, 242] on div "Eraser" at bounding box center [79, 290] width 12 height 4
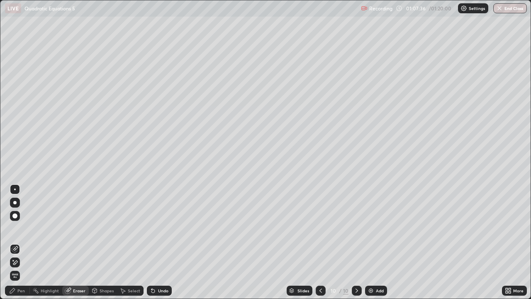
click at [75, 242] on div "Eraser" at bounding box center [79, 290] width 12 height 4
click at [19, 242] on div "Pen" at bounding box center [20, 290] width 7 height 4
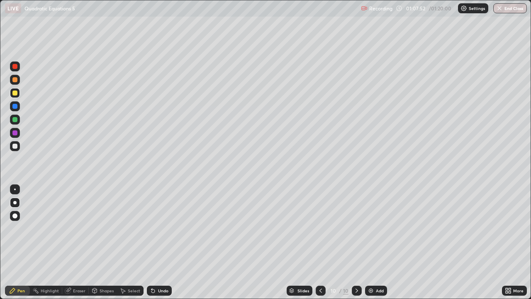
click at [77, 242] on div "Eraser" at bounding box center [79, 290] width 12 height 4
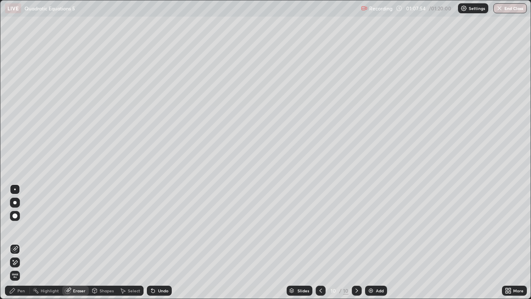
click at [20, 242] on div "Pen" at bounding box center [20, 290] width 7 height 4
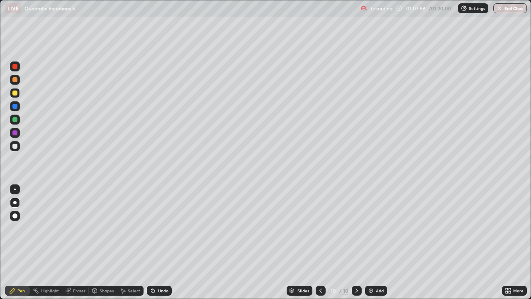
click at [15, 134] on div at bounding box center [14, 132] width 5 height 5
click at [76, 242] on div "Eraser" at bounding box center [79, 290] width 12 height 4
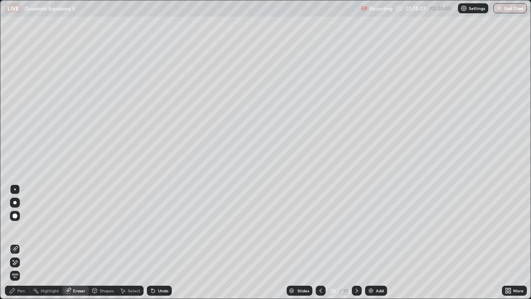
click at [16, 242] on div "Pen" at bounding box center [17, 290] width 25 height 10
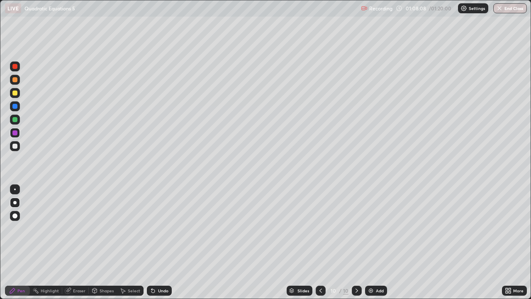
click at [16, 95] on div at bounding box center [14, 92] width 5 height 5
click at [78, 242] on div "Eraser" at bounding box center [79, 290] width 12 height 4
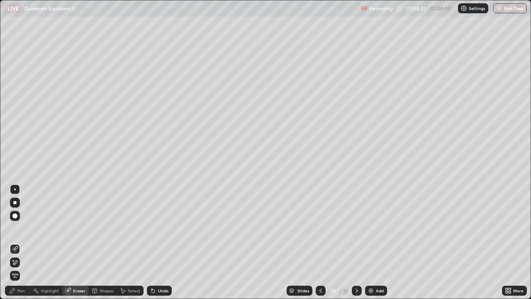
click at [17, 242] on div "Pen" at bounding box center [17, 290] width 25 height 10
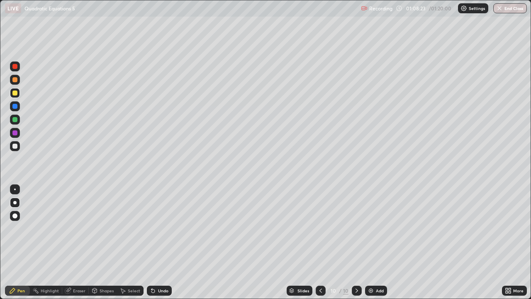
click at [15, 146] on div at bounding box center [14, 146] width 5 height 5
click at [15, 92] on div at bounding box center [14, 92] width 5 height 5
click at [75, 242] on div "Eraser" at bounding box center [79, 290] width 12 height 4
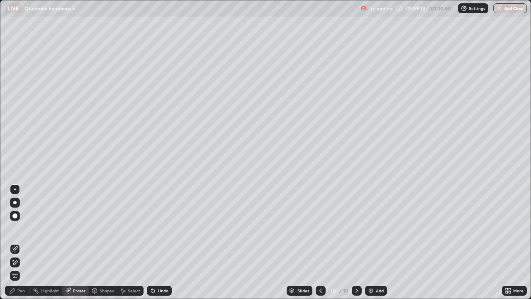
click at [22, 242] on div "Pen" at bounding box center [20, 290] width 7 height 4
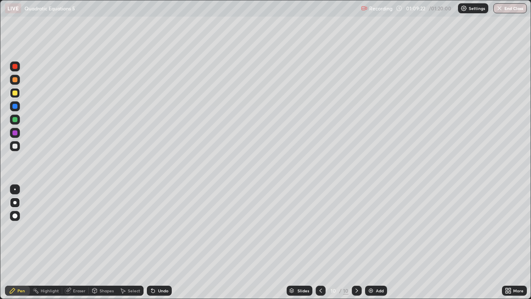
click at [73, 242] on div "Eraser" at bounding box center [79, 290] width 12 height 4
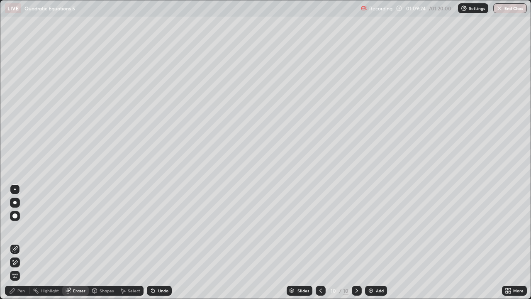
click at [21, 242] on div "Pen" at bounding box center [20, 290] width 7 height 4
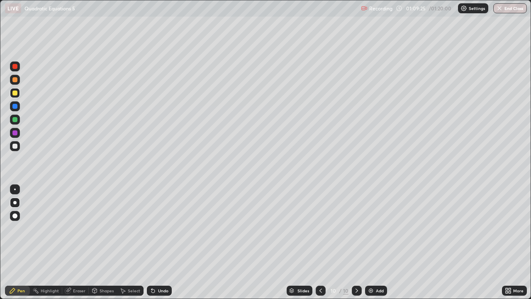
click at [16, 147] on div at bounding box center [14, 146] width 5 height 5
click at [80, 242] on div "Eraser" at bounding box center [79, 290] width 12 height 4
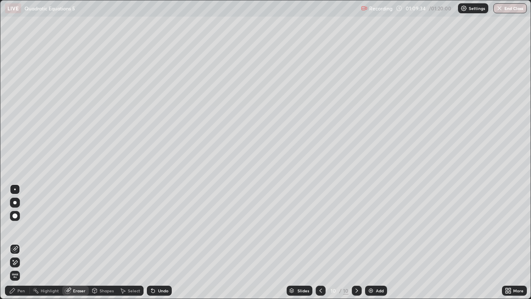
click at [22, 242] on div "Pen" at bounding box center [20, 290] width 7 height 4
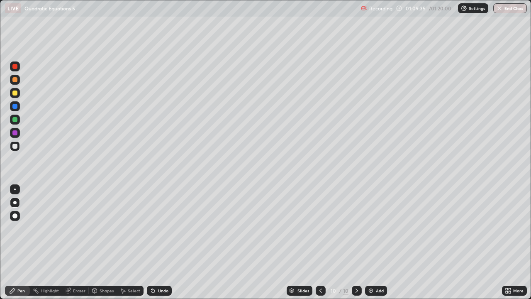
click at [15, 93] on div at bounding box center [14, 92] width 5 height 5
click at [79, 242] on div "Eraser" at bounding box center [79, 290] width 12 height 4
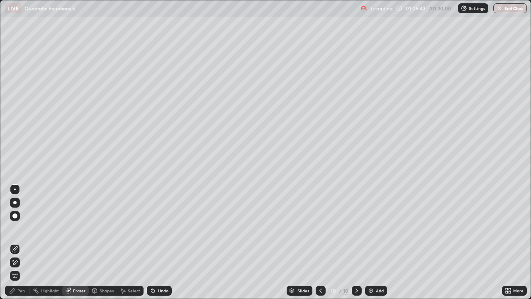
click at [20, 242] on div "Pen" at bounding box center [20, 290] width 7 height 4
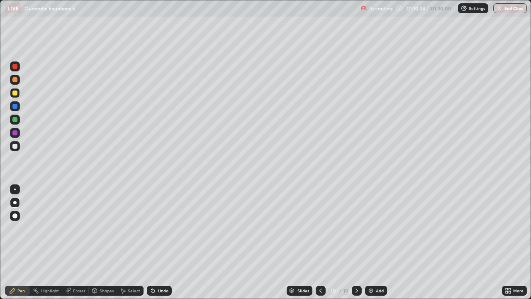
click at [16, 135] on div at bounding box center [14, 132] width 5 height 5
click at [510, 7] on button "End Class" at bounding box center [510, 8] width 33 height 10
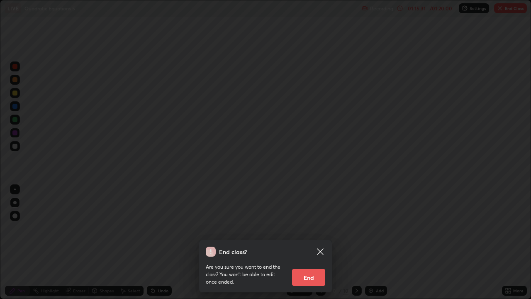
click at [309, 242] on button "End" at bounding box center [308, 277] width 33 height 17
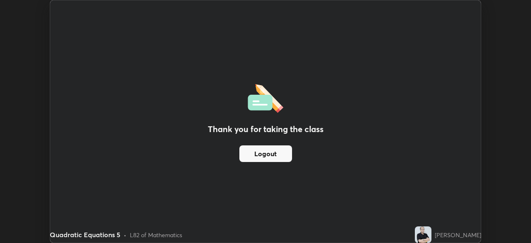
scroll to position [41239, 40951]
